Goal: Transaction & Acquisition: Purchase product/service

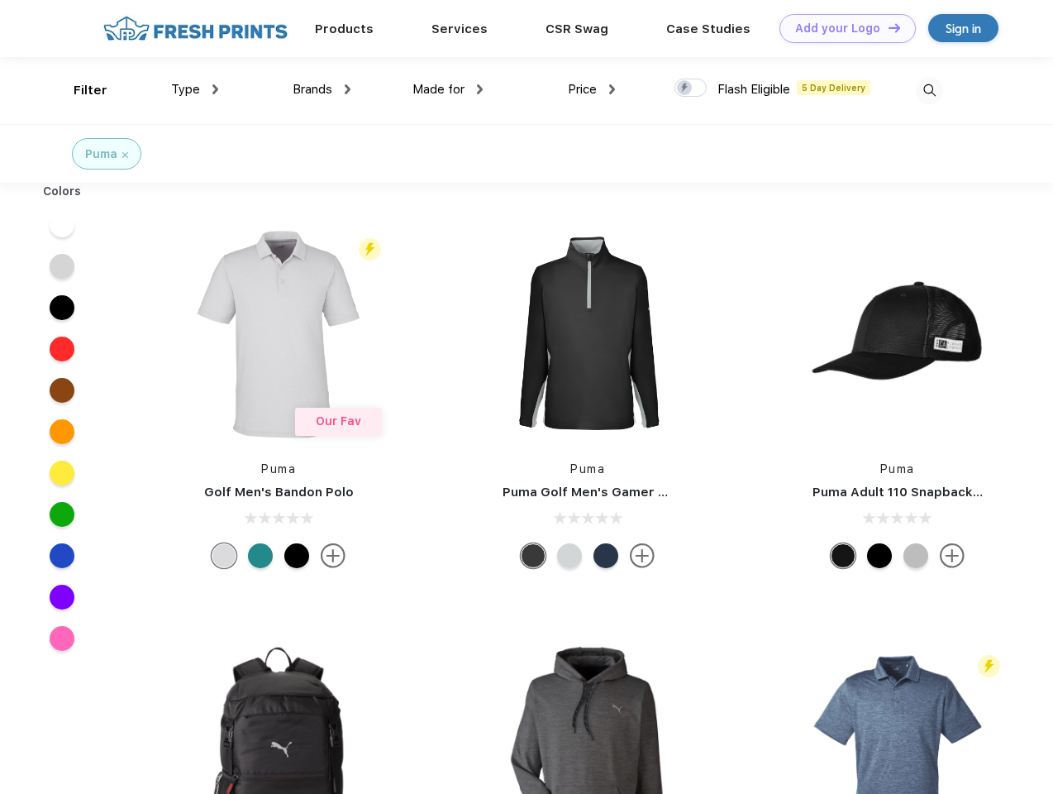
scroll to position [1, 0]
click at [842, 28] on link "Add your Logo Design Tool" at bounding box center [848, 28] width 136 height 29
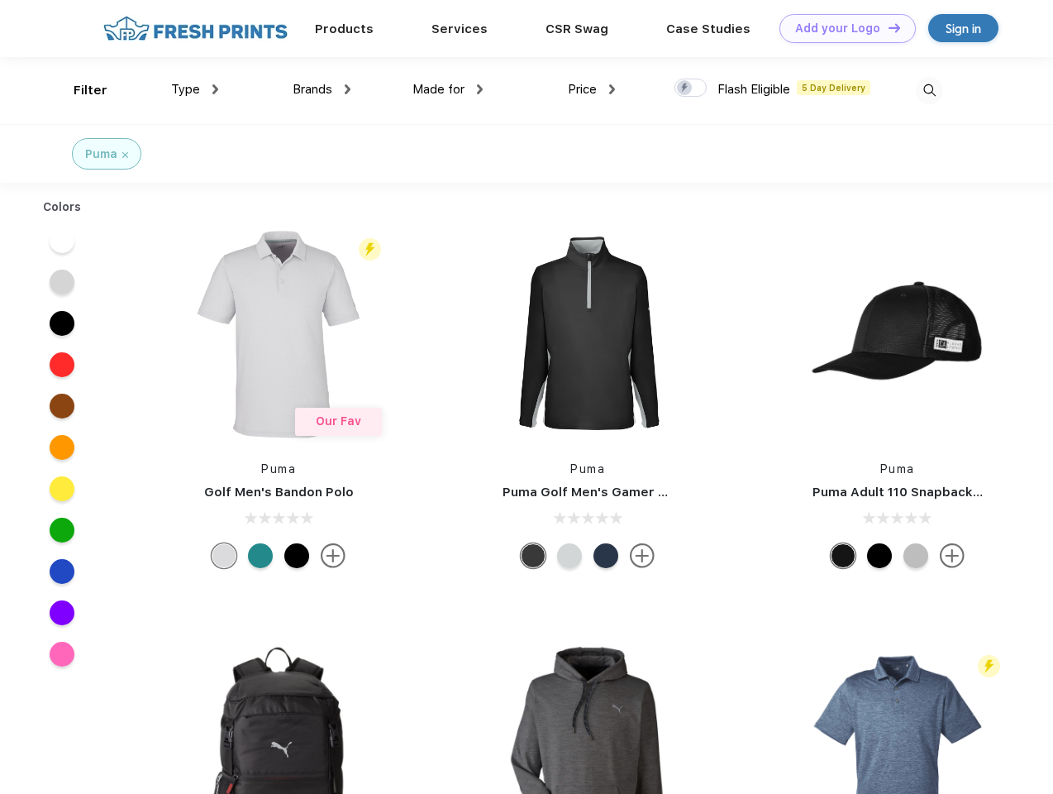
click at [0, 0] on div "Design Tool" at bounding box center [0, 0] width 0 height 0
click at [887, 27] on link "Add your Logo Design Tool" at bounding box center [848, 28] width 136 height 29
click at [79, 90] on div "Filter" at bounding box center [91, 90] width 34 height 19
click at [195, 89] on span "Type" at bounding box center [185, 89] width 29 height 15
click at [322, 89] on span "Brands" at bounding box center [313, 89] width 40 height 15
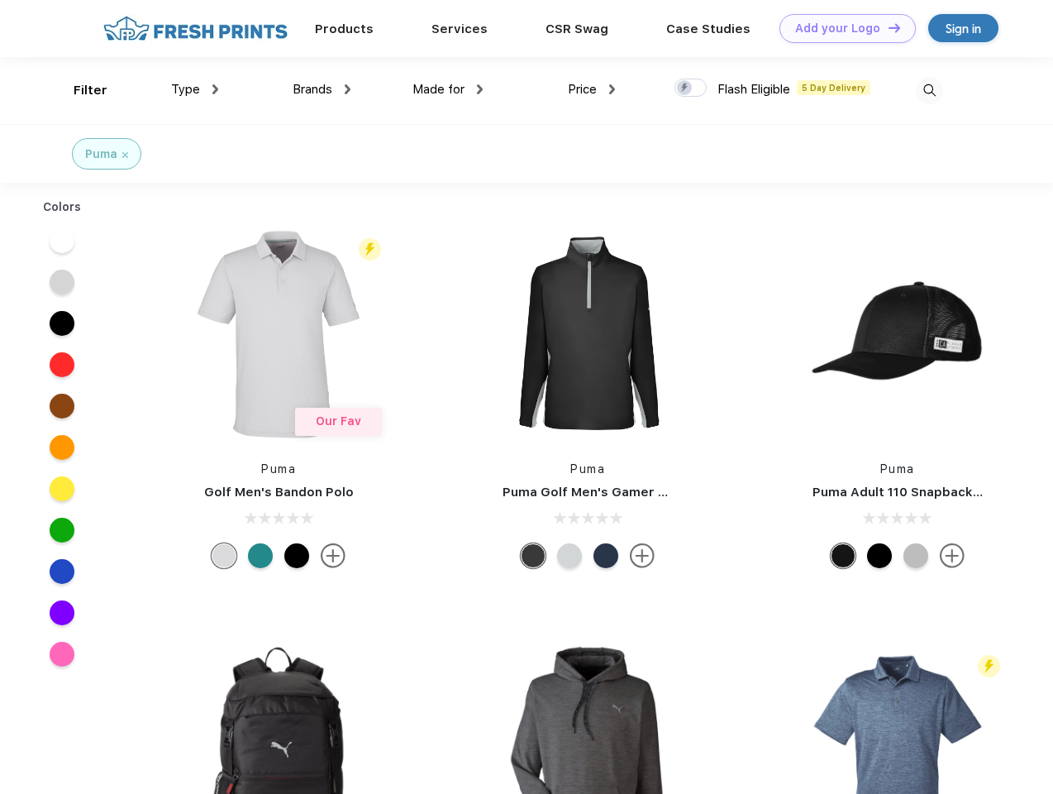
click at [448, 89] on span "Made for" at bounding box center [439, 89] width 52 height 15
click at [592, 89] on span "Price" at bounding box center [582, 89] width 29 height 15
click at [691, 88] on div at bounding box center [691, 88] width 32 height 18
click at [686, 88] on input "checkbox" at bounding box center [680, 83] width 11 height 11
click at [929, 90] on img at bounding box center [929, 90] width 27 height 27
